Goal: Task Accomplishment & Management: Manage account settings

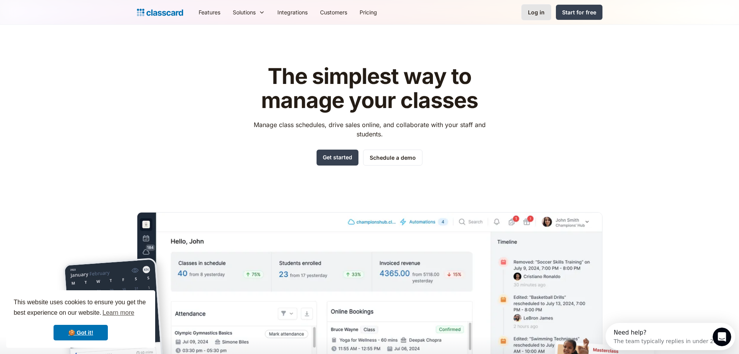
click at [545, 13] on div "Log in" at bounding box center [536, 12] width 17 height 8
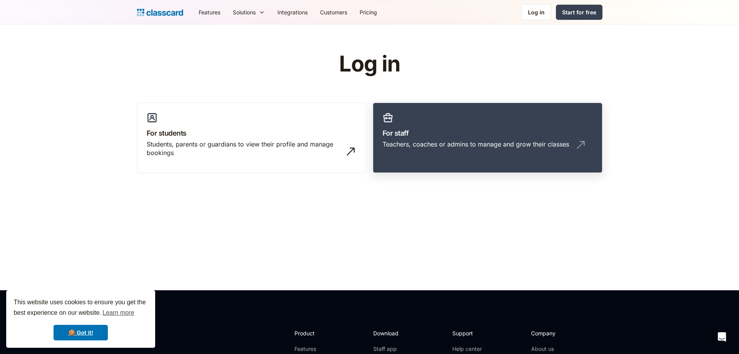
click at [423, 145] on div "Teachers, coaches or admins to manage and grow their classes" at bounding box center [476, 144] width 187 height 9
